Goal: Find specific page/section: Locate a particular part of the current website

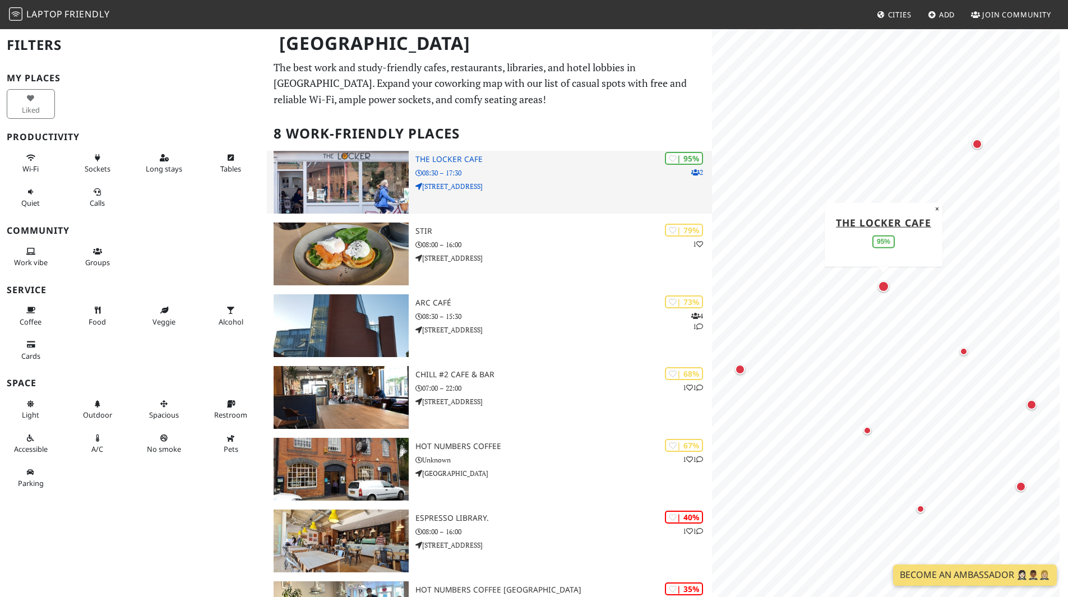
click at [464, 158] on h3 "The Locker Cafe" at bounding box center [564, 160] width 297 height 10
